Goal: Transaction & Acquisition: Purchase product/service

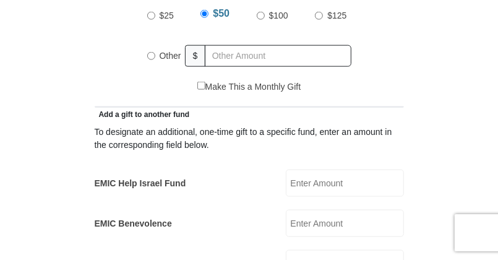
scroll to position [624, 0]
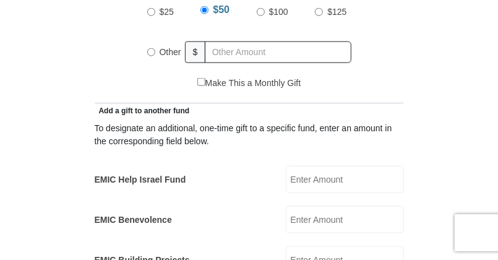
click at [326, 166] on input "EMIC Help Israel Fund" at bounding box center [345, 179] width 118 height 27
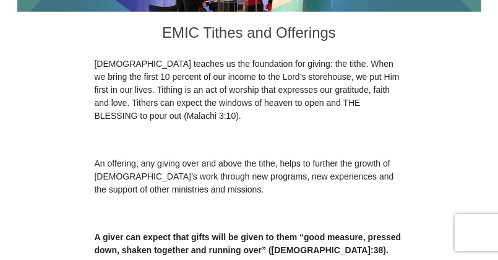
scroll to position [459, 0]
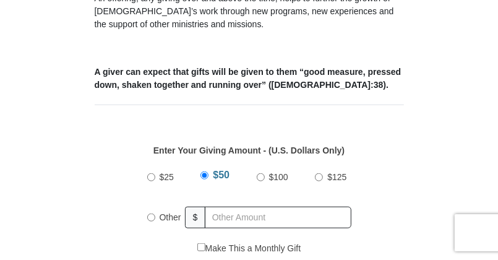
type input "10.00"
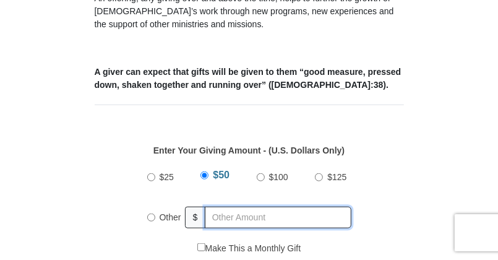
radio input "true"
click at [258, 206] on input "text" at bounding box center [281, 217] width 142 height 22
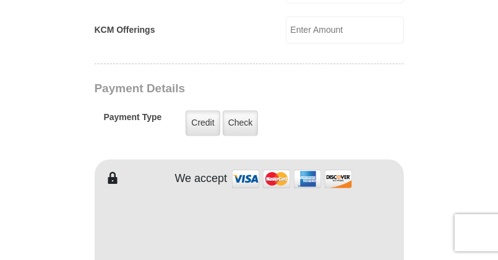
scroll to position [951, 0]
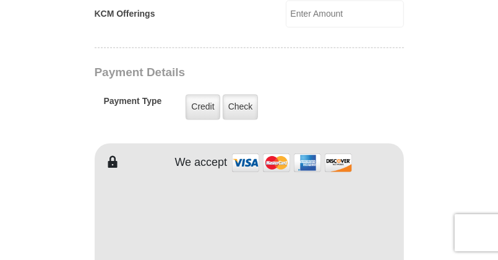
type input "86.00"
click at [474, 166] on form "[GEOGRAPHIC_DATA][DEMOGRAPHIC_DATA] Online Giving Because of gifts like yours, …" at bounding box center [249, 5] width 464 height 1813
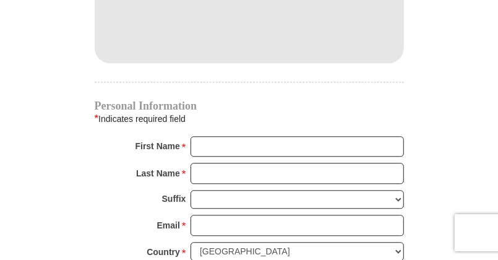
scroll to position [1212, 0]
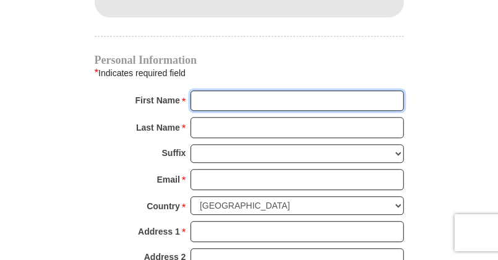
click at [211, 90] on input "First Name *" at bounding box center [296, 100] width 213 height 21
type input "[PERSON_NAME]"
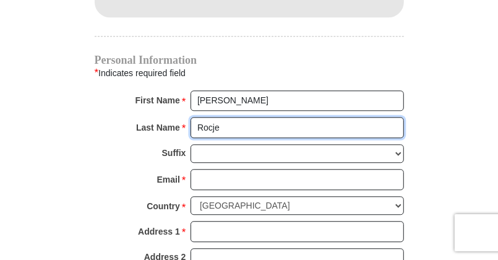
type input "Rocje"
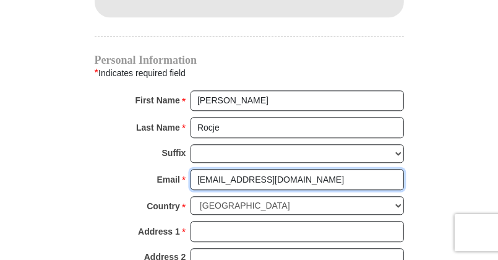
type input "[EMAIL_ADDRESS][DOMAIN_NAME]"
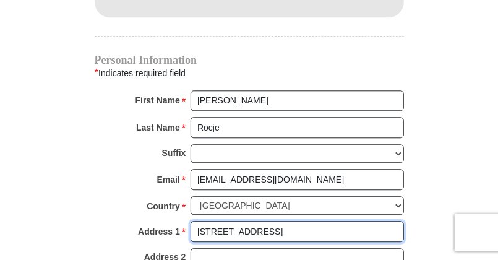
type input "[STREET_ADDRESS]"
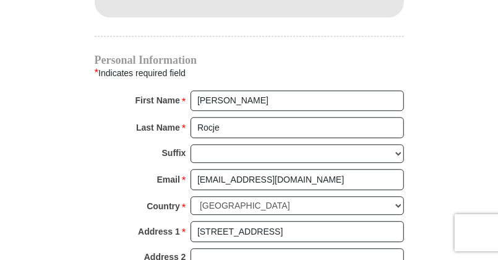
scroll to position [1215, 0]
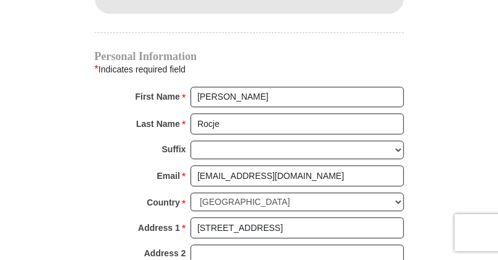
type input "[PERSON_NAME]"
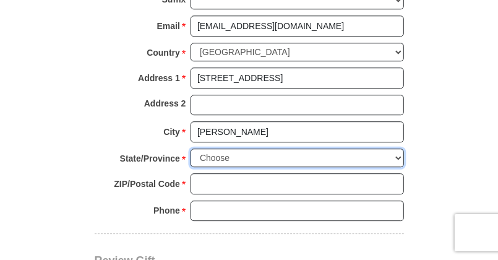
scroll to position [1365, 0]
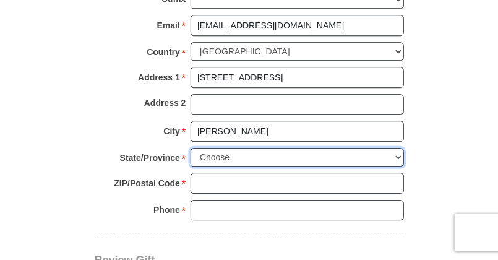
select select "AL"
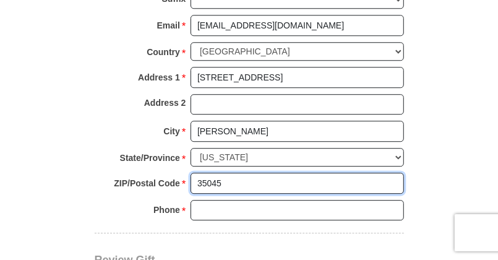
type input "35045"
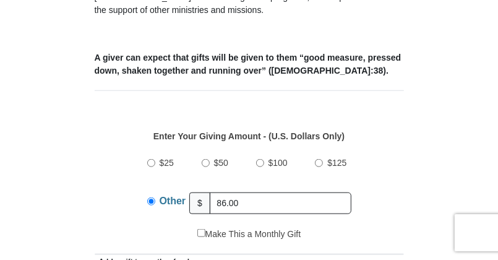
scroll to position [553, 0]
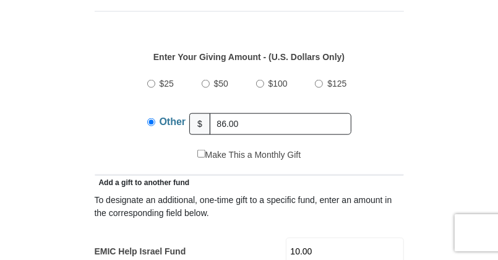
type input "[PHONE_NUMBER]"
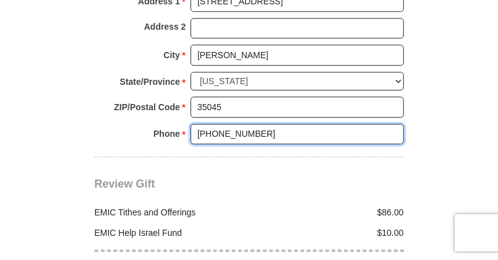
scroll to position [1502, 0]
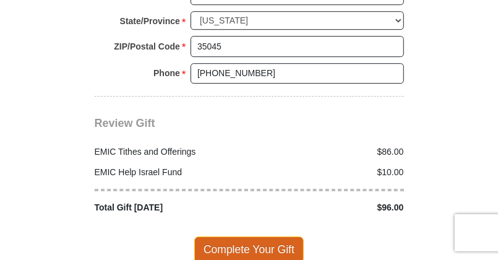
click at [267, 236] on span "Complete Your Gift" at bounding box center [248, 249] width 109 height 26
